Goal: Obtain resource: Download file/media

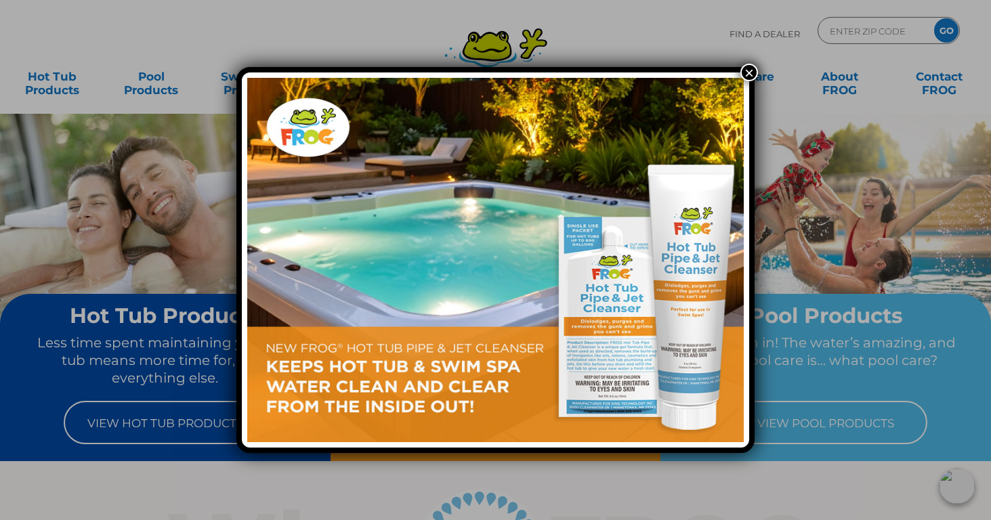
click at [747, 70] on button "×" at bounding box center [750, 73] width 18 height 18
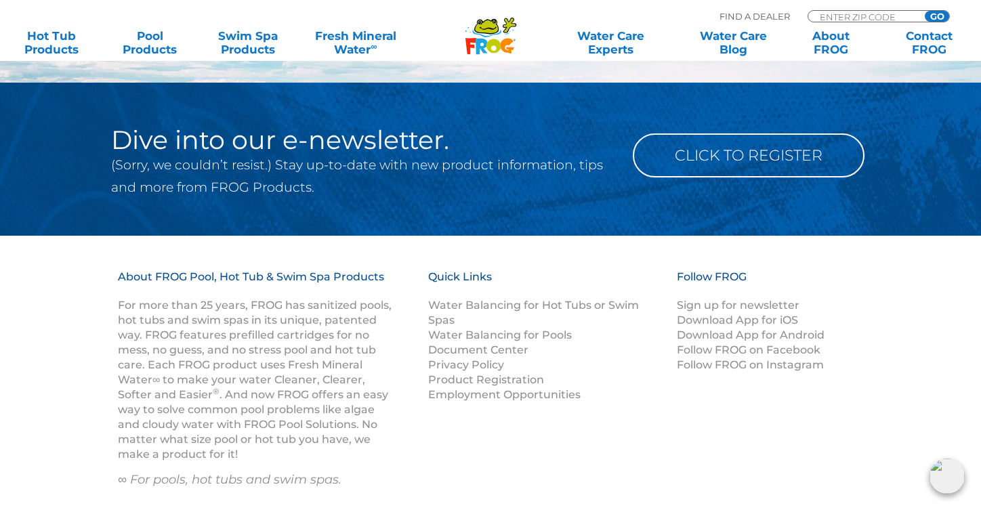
scroll to position [1646, 0]
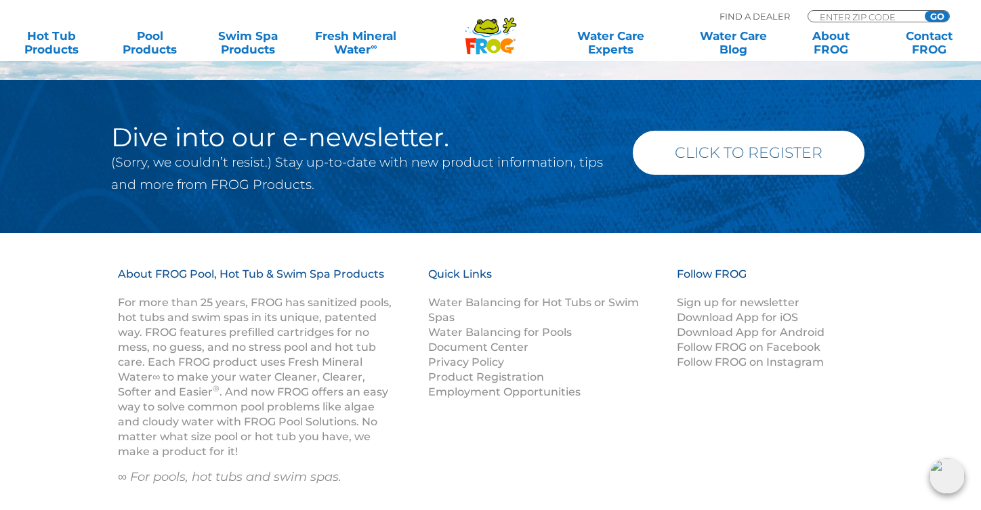
click at [795, 152] on link "Click to Register" at bounding box center [749, 153] width 232 height 44
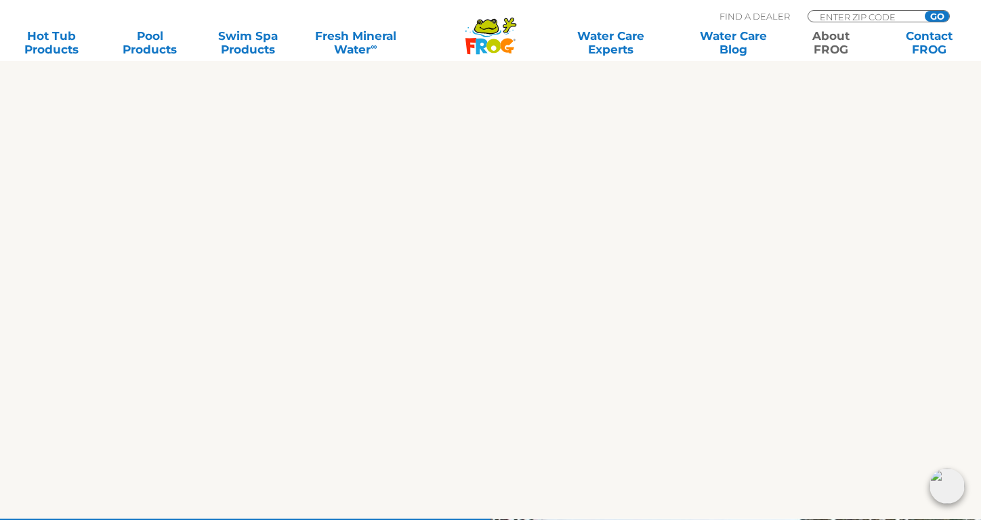
scroll to position [1402, 0]
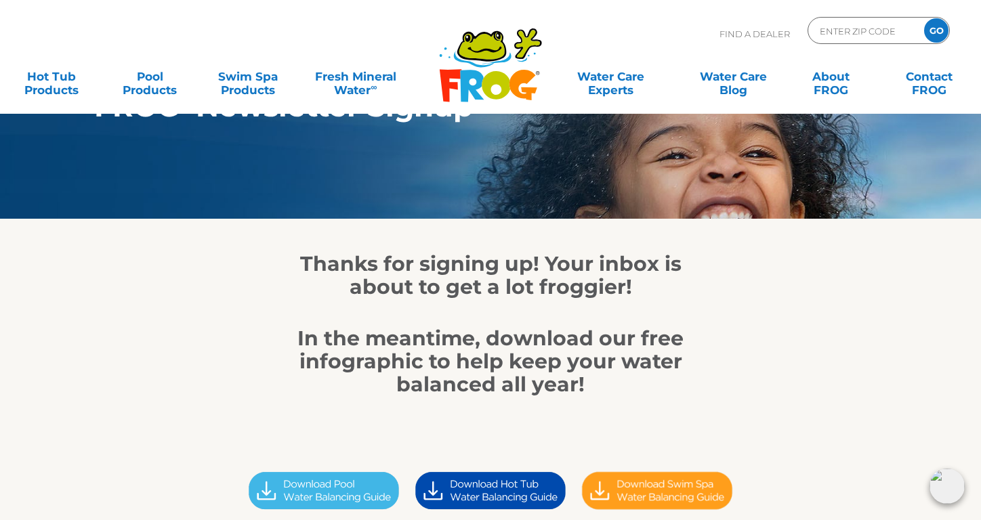
scroll to position [138, 0]
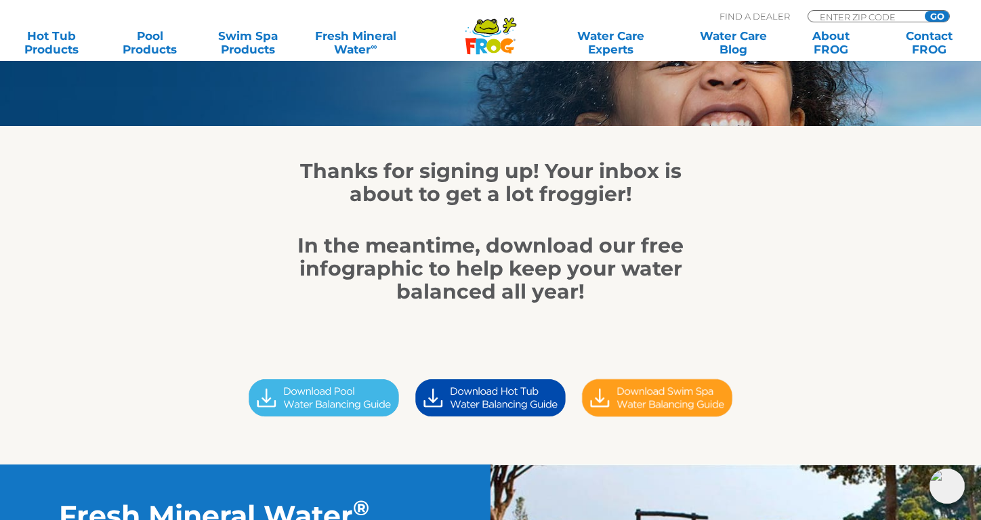
click at [487, 398] on img at bounding box center [490, 398] width 167 height 47
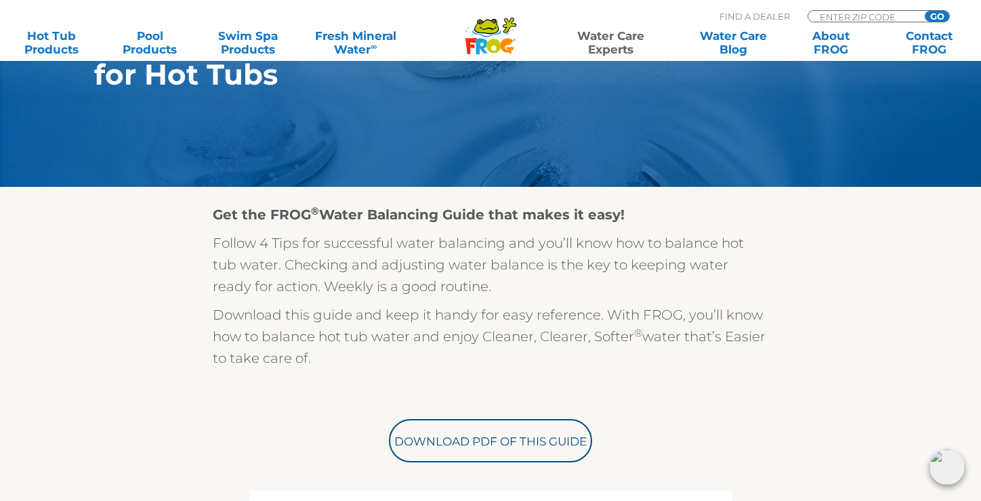
scroll to position [236, 0]
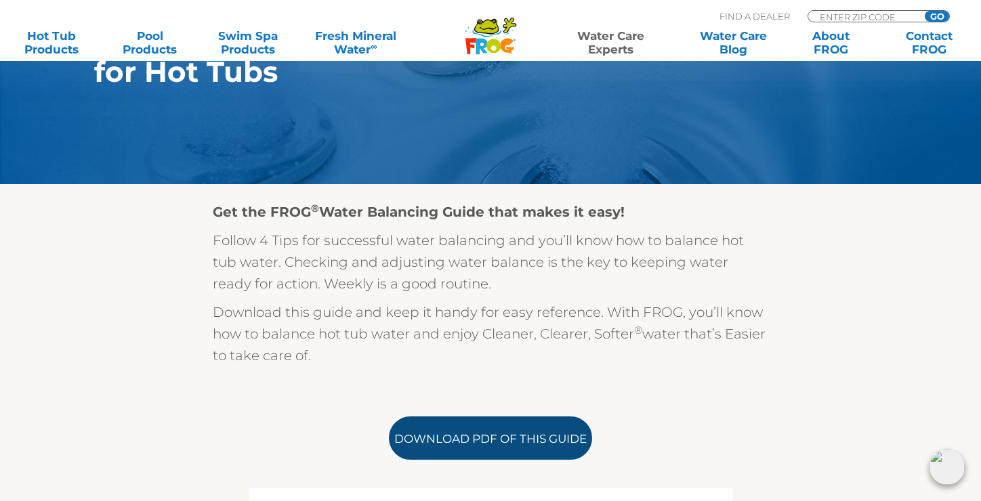
click at [480, 438] on link "Download PDF of this Guide" at bounding box center [490, 438] width 203 height 43
